Goal: Task Accomplishment & Management: Manage account settings

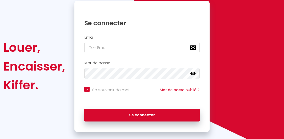
scroll to position [60, 0]
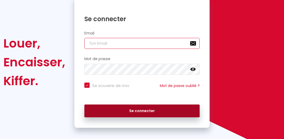
type input "[EMAIL_ADDRESS][DOMAIN_NAME]"
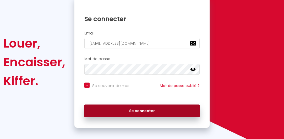
click at [104, 109] on button "Se connecter" at bounding box center [141, 111] width 115 height 13
checkbox input "true"
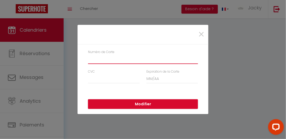
click at [135, 61] on input "Numéro de Carte" at bounding box center [143, 59] width 110 height 9
type input "379197226637566"
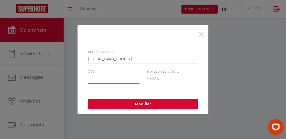
type input "255"
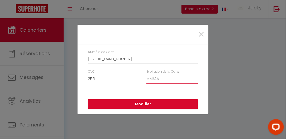
type input "09/2027"
click at [134, 103] on button "Modifier" at bounding box center [143, 105] width 110 height 10
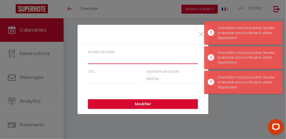
click at [125, 61] on input "Numéro de Carte" at bounding box center [143, 59] width 110 height 9
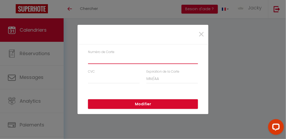
click at [121, 60] on input "Numéro de Carte" at bounding box center [143, 59] width 110 height 9
type input "[CREDIT_CARD_NUMBER]"
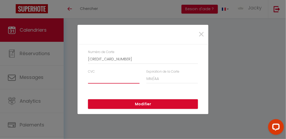
type input "231"
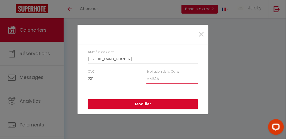
type input "12/2026"
click at [116, 104] on button "Modifier" at bounding box center [143, 105] width 110 height 10
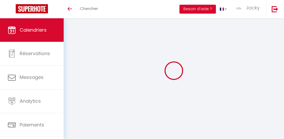
select select
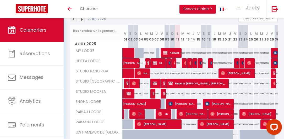
scroll to position [75, 0]
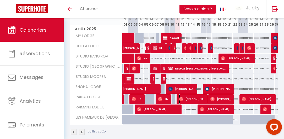
click at [180, 101] on span "Marine [PERSON_NAME]" at bounding box center [193, 99] width 28 height 10
select select "OK"
select select "0"
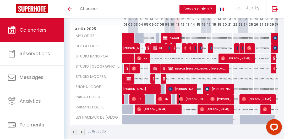
select select "1"
select select
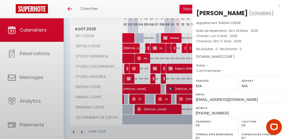
select select "24572"
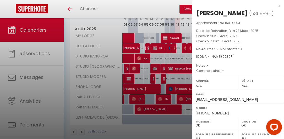
click at [161, 49] on div at bounding box center [142, 69] width 284 height 139
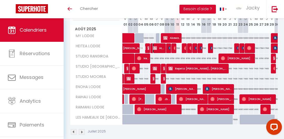
click at [161, 49] on span "HL24 - Marine [PERSON_NAME]" at bounding box center [159, 48] width 12 height 10
select select "KO"
select select
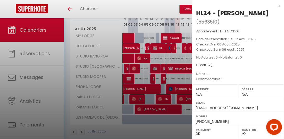
click at [177, 126] on div at bounding box center [142, 69] width 284 height 139
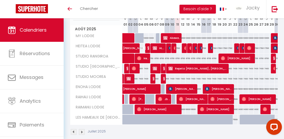
click at [80, 130] on img at bounding box center [82, 133] width 6 height 6
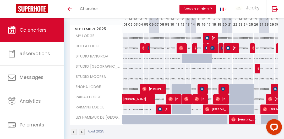
click at [81, 133] on img at bounding box center [82, 133] width 6 height 6
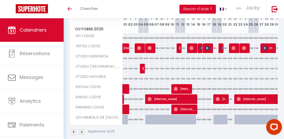
click at [81, 133] on img at bounding box center [82, 133] width 6 height 6
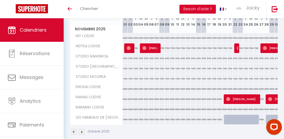
click at [82, 130] on img at bounding box center [82, 133] width 6 height 6
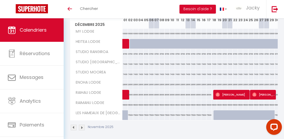
scroll to position [83, 0]
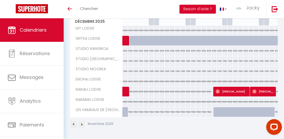
click at [72, 123] on img at bounding box center [74, 125] width 6 height 6
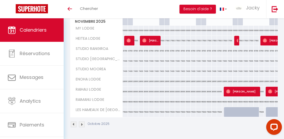
click at [74, 123] on img at bounding box center [74, 125] width 6 height 6
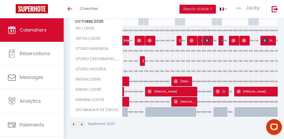
click at [73, 123] on img at bounding box center [74, 125] width 6 height 6
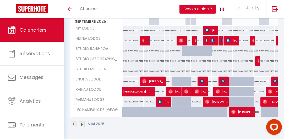
click at [74, 123] on img at bounding box center [74, 125] width 6 height 6
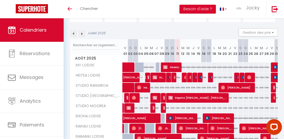
scroll to position [38, 0]
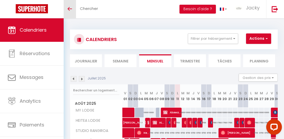
click at [69, 6] on link "Toggle menubar" at bounding box center [70, 9] width 12 height 18
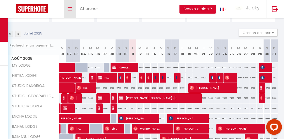
scroll to position [45, 0]
